Goal: Register for event/course

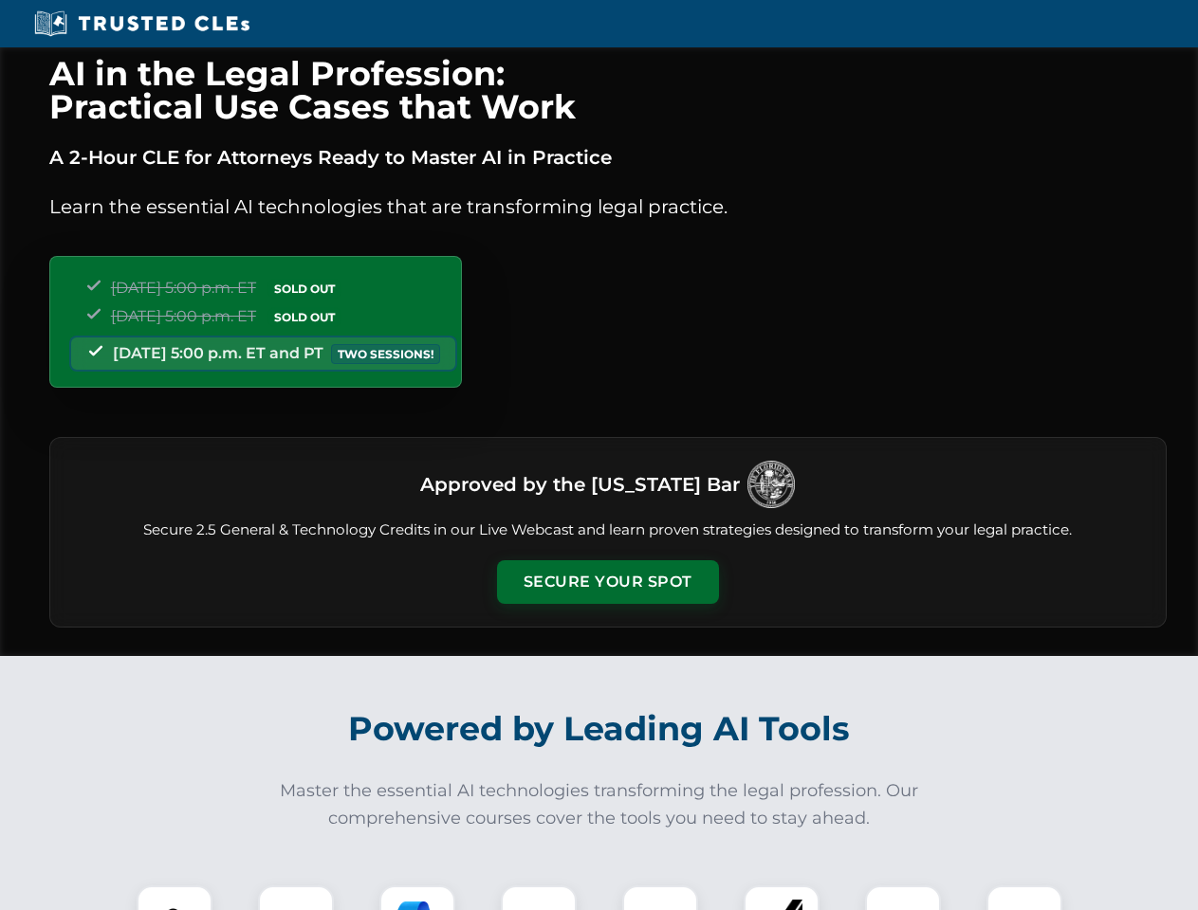
click at [607, 582] on button "Secure Your Spot" at bounding box center [608, 582] width 222 height 44
click at [174, 898] on img at bounding box center [174, 923] width 55 height 55
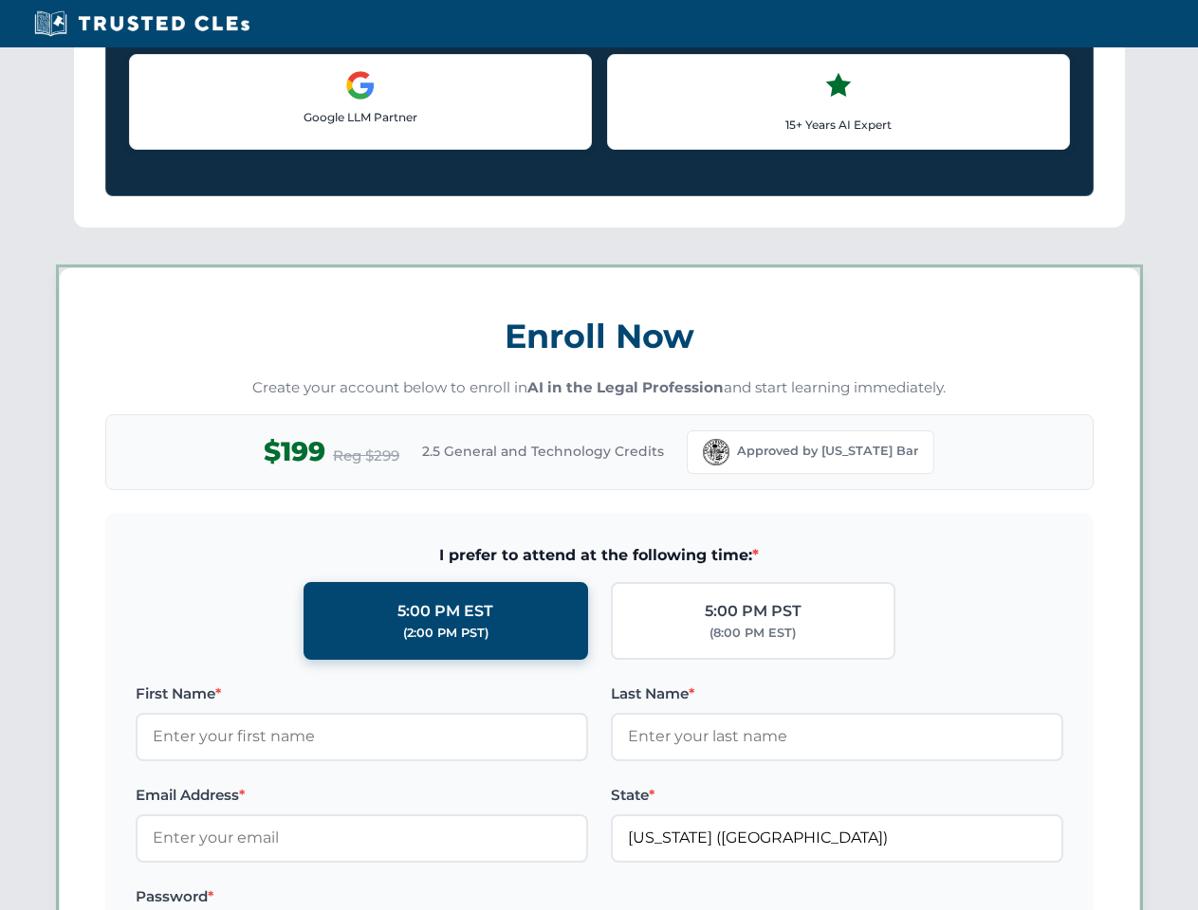
click at [417, 898] on label "Password *" at bounding box center [362, 897] width 452 height 23
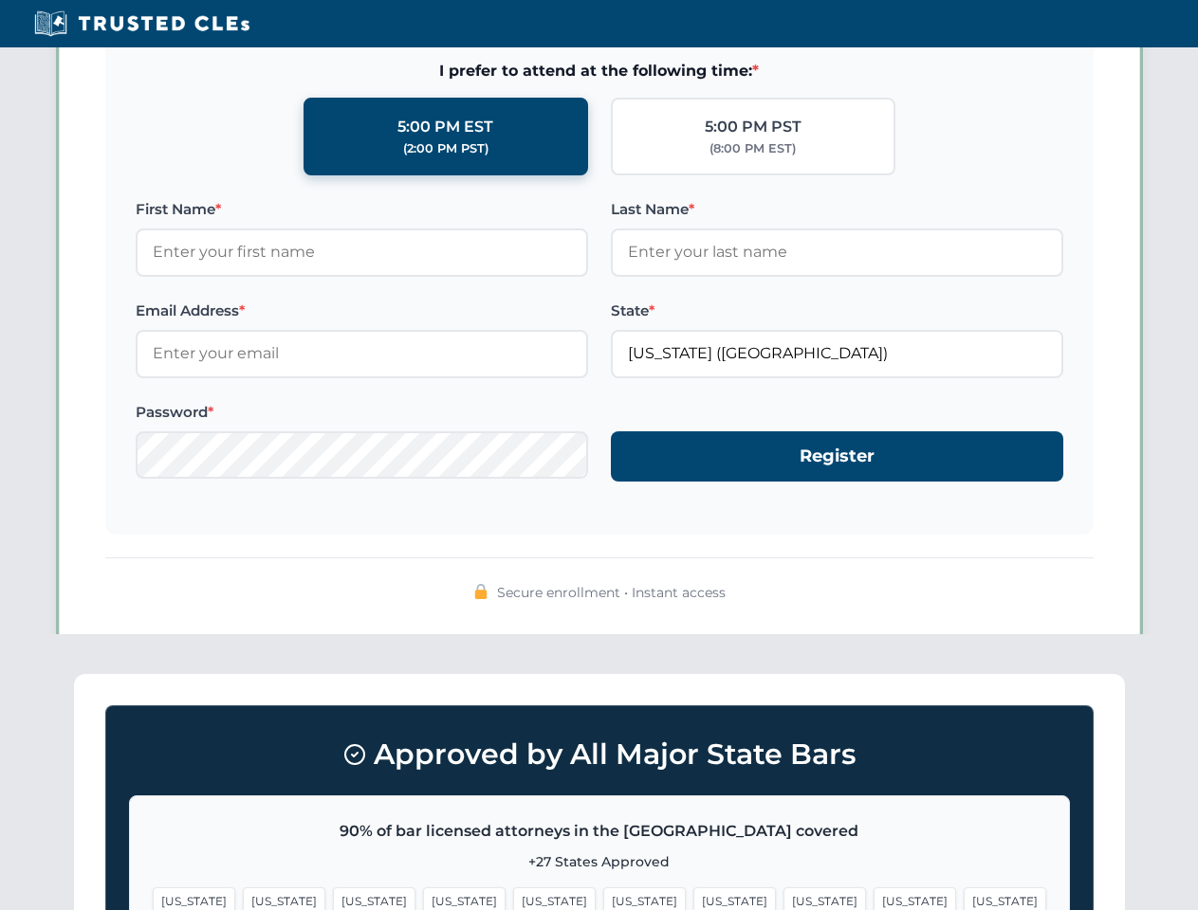
click at [873, 898] on span "[US_STATE]" at bounding box center [914, 902] width 83 height 28
